Goal: Task Accomplishment & Management: Complete application form

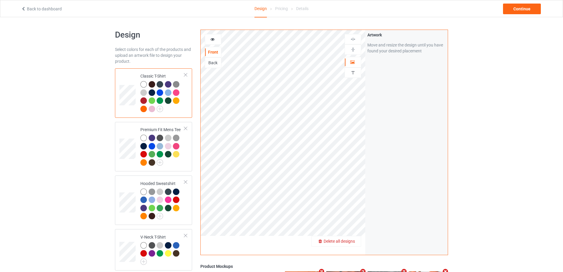
click at [357, 240] on div "Delete all designs" at bounding box center [336, 241] width 49 height 6
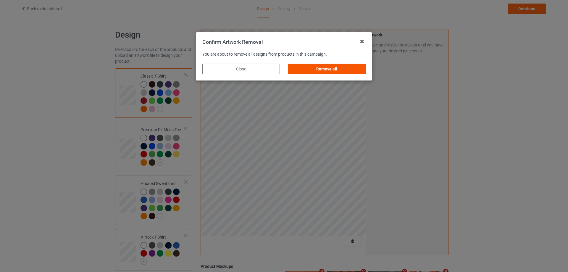
click at [326, 69] on div "Remove all" at bounding box center [326, 69] width 77 height 11
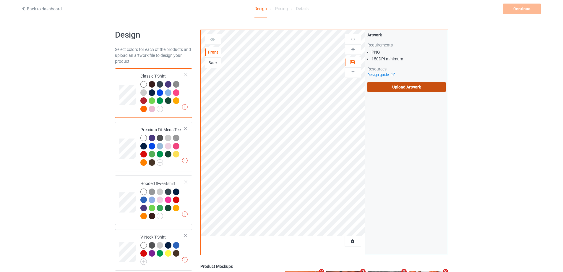
click at [380, 87] on label "Upload Artwork" at bounding box center [407, 87] width 78 height 10
click at [0, 0] on input "Upload Artwork" at bounding box center [0, 0] width 0 height 0
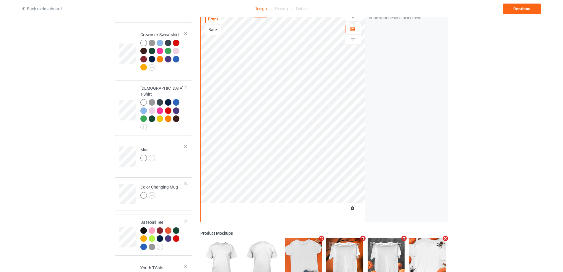
scroll to position [266, 0]
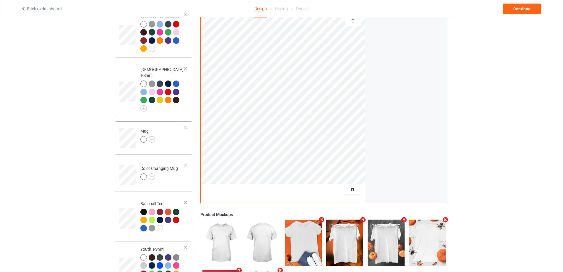
click at [172, 131] on td "Mug" at bounding box center [162, 136] width 51 height 25
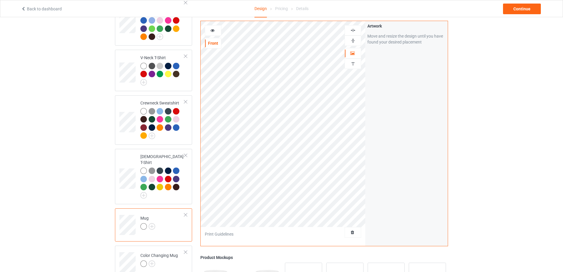
scroll to position [177, 0]
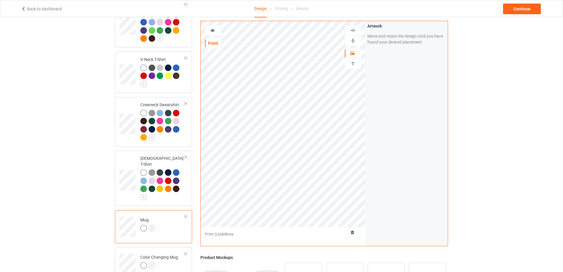
click at [353, 41] on img at bounding box center [353, 41] width 6 height 6
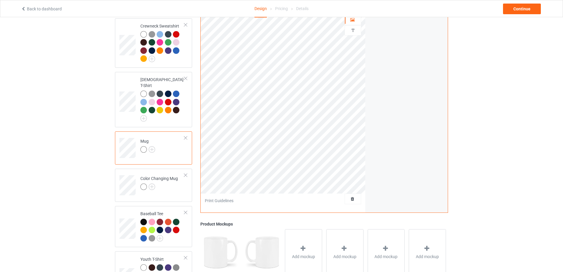
scroll to position [319, 0]
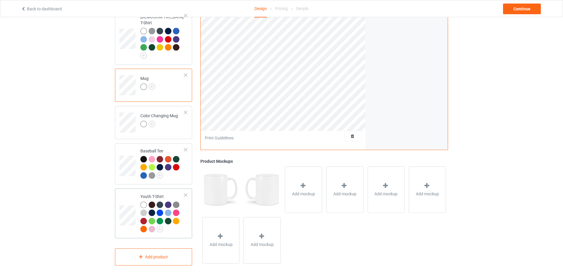
click at [129, 191] on td at bounding box center [128, 213] width 18 height 45
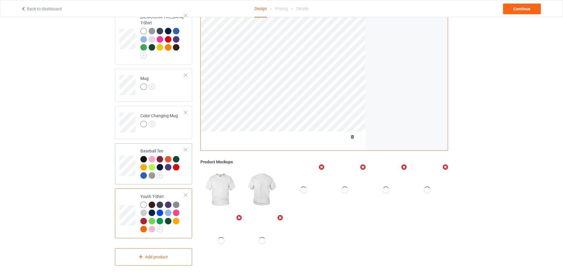
scroll to position [200, 0]
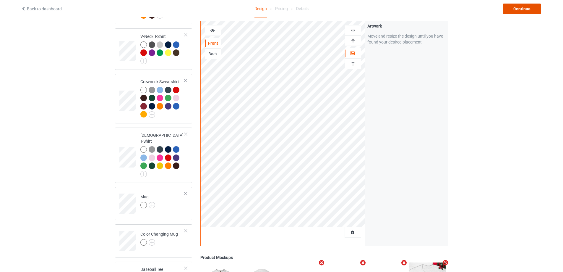
click at [516, 9] on div "Continue" at bounding box center [522, 9] width 38 height 11
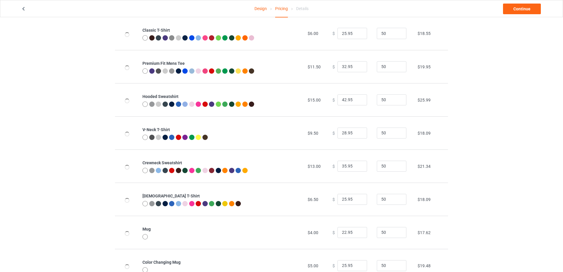
scroll to position [118, 0]
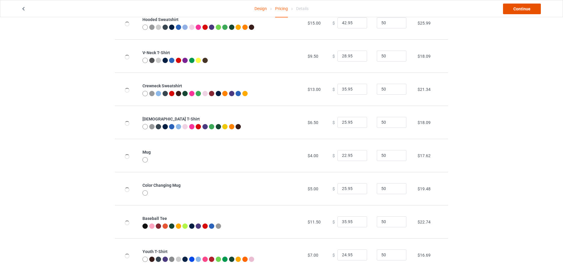
click at [536, 5] on link "Continue" at bounding box center [522, 9] width 38 height 11
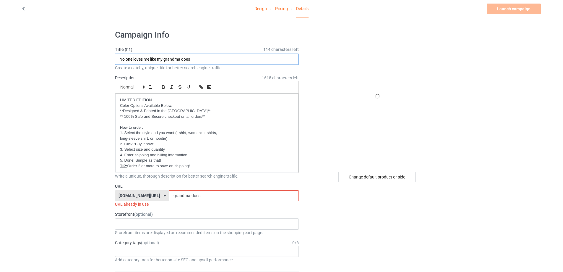
drag, startPoint x: 210, startPoint y: 61, endPoint x: 65, endPoint y: 44, distance: 145.5
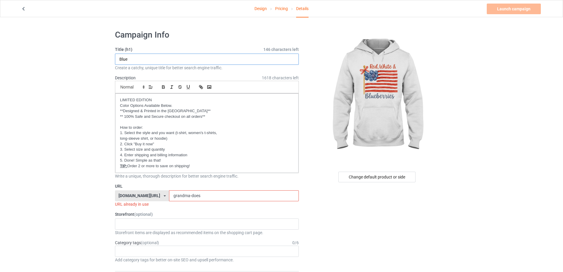
click at [143, 58] on input "Blue" at bounding box center [207, 59] width 184 height 11
type input "Blueberries"
drag, startPoint x: 206, startPoint y: 196, endPoint x: 103, endPoint y: 186, distance: 103.4
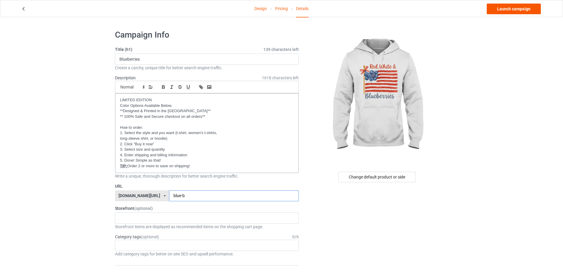
type input "blue-b"
click at [515, 9] on link "Launch campaign" at bounding box center [514, 9] width 54 height 11
